Goal: Navigation & Orientation: Find specific page/section

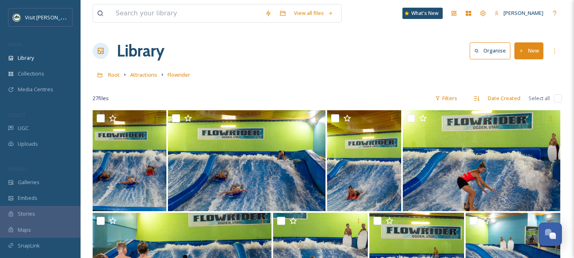
click at [139, 76] on span "Attractions" at bounding box center [143, 74] width 27 height 7
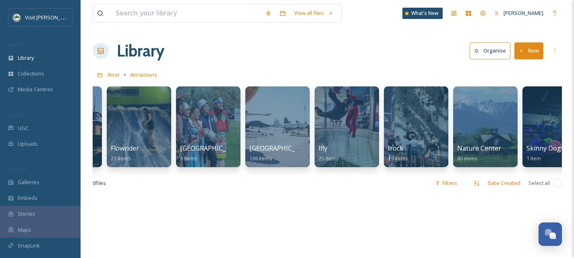
scroll to position [0, 269]
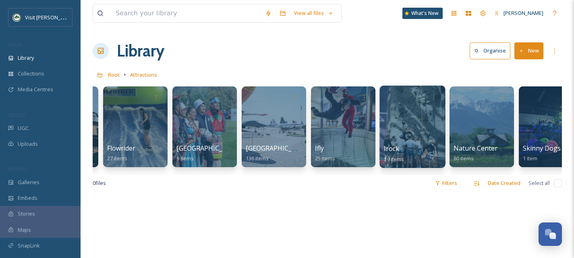
click at [403, 108] on div at bounding box center [413, 126] width 66 height 82
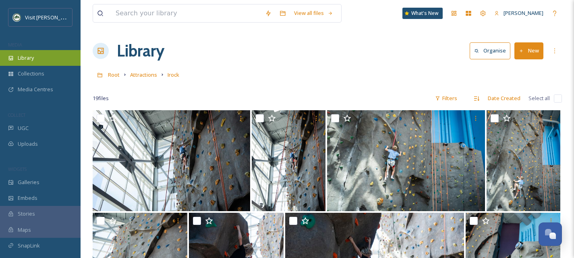
click at [57, 56] on div "Library" at bounding box center [40, 58] width 81 height 16
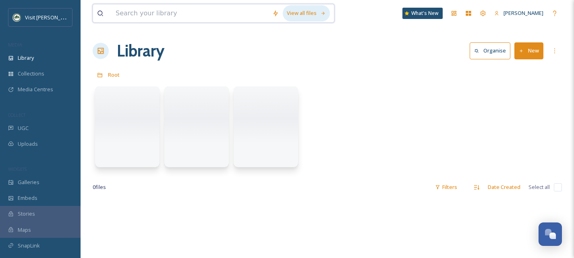
click at [305, 17] on div "View all files" at bounding box center [306, 13] width 47 height 16
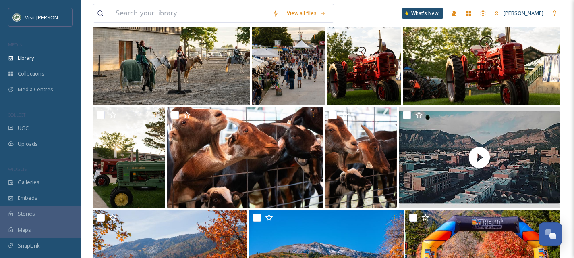
scroll to position [3535, 0]
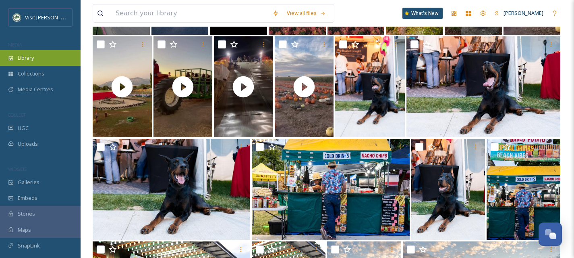
click at [40, 58] on div "Library" at bounding box center [40, 58] width 81 height 16
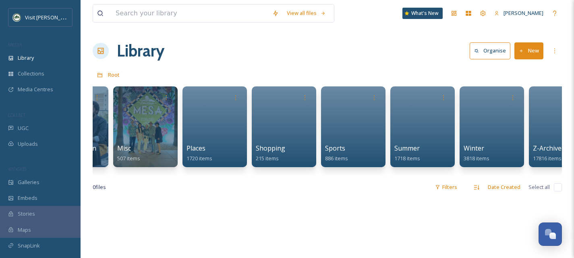
scroll to position [0, 501]
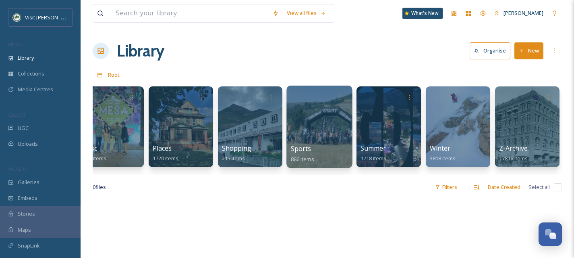
click at [335, 138] on div at bounding box center [320, 126] width 66 height 82
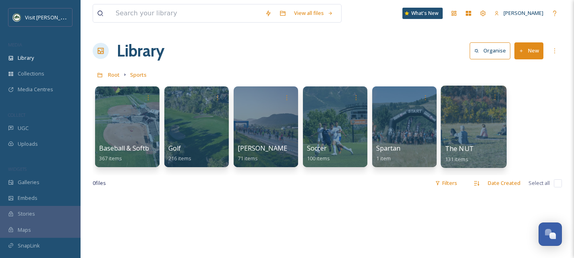
click at [488, 136] on div at bounding box center [474, 126] width 66 height 82
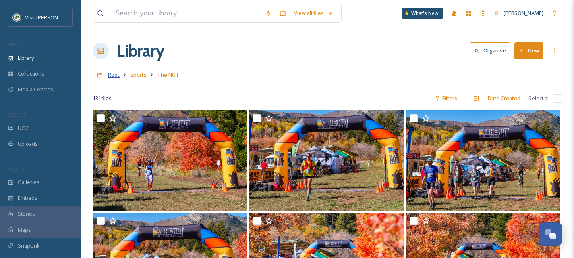
click at [113, 76] on span "Root" at bounding box center [114, 74] width 12 height 7
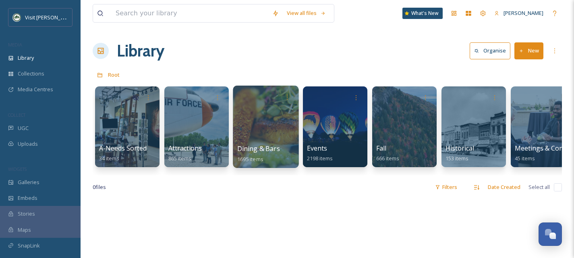
click at [259, 139] on div at bounding box center [266, 126] width 66 height 82
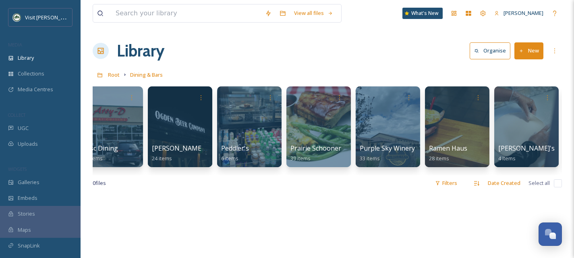
scroll to position [0, 851]
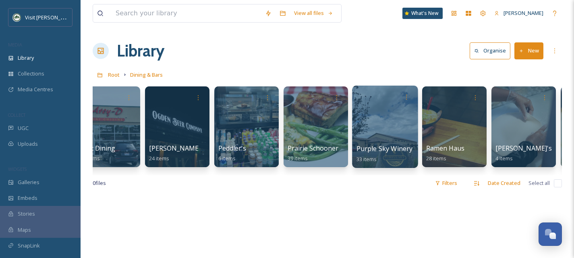
click at [393, 145] on span "Purple Sky Winery" at bounding box center [385, 148] width 56 height 9
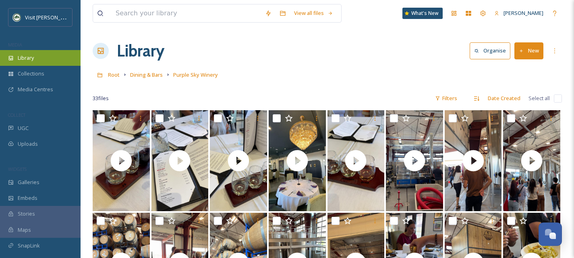
click at [41, 60] on div "Library" at bounding box center [40, 58] width 81 height 16
